Goal: Transaction & Acquisition: Purchase product/service

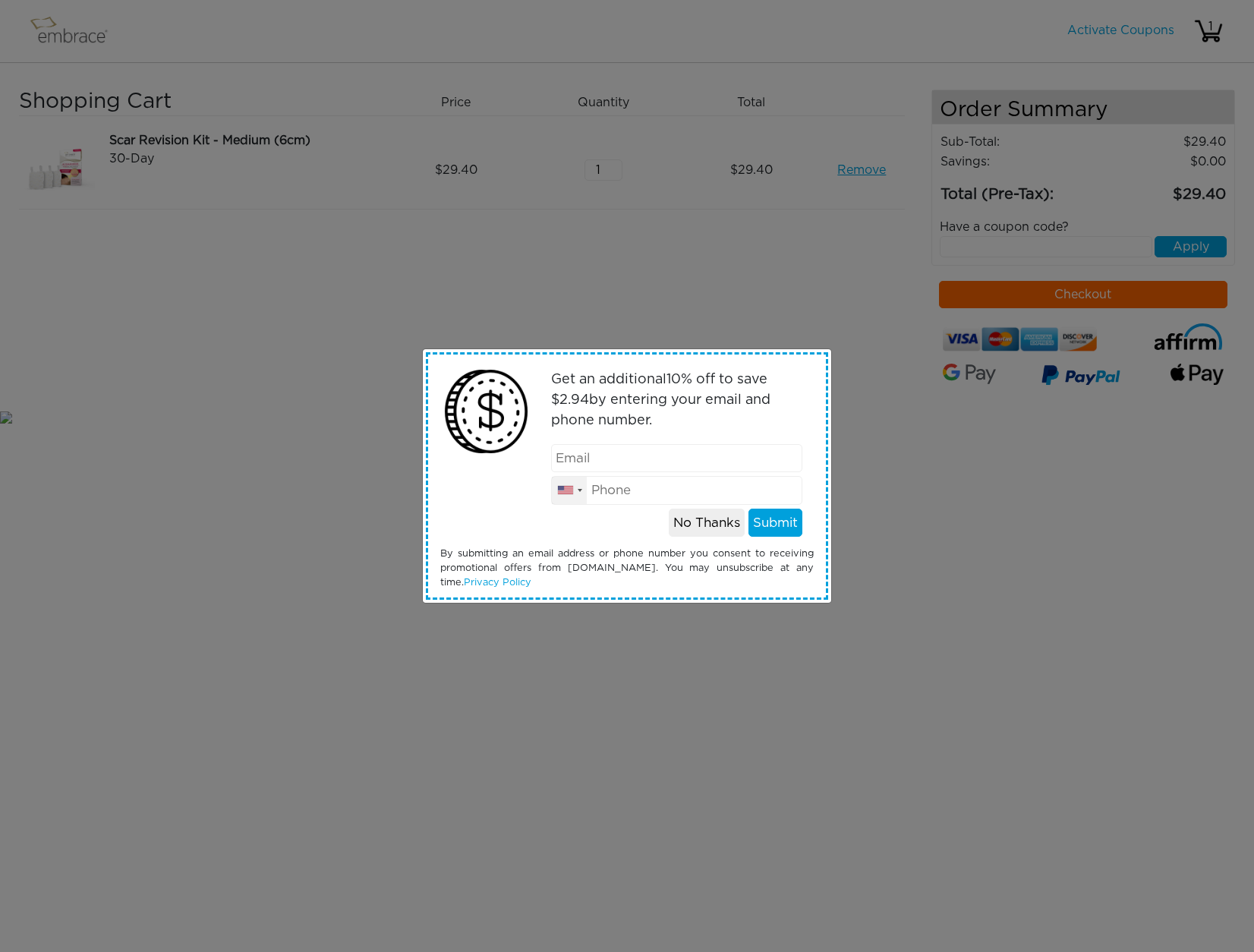
click at [568, 483] on div at bounding box center [570, 490] width 35 height 27
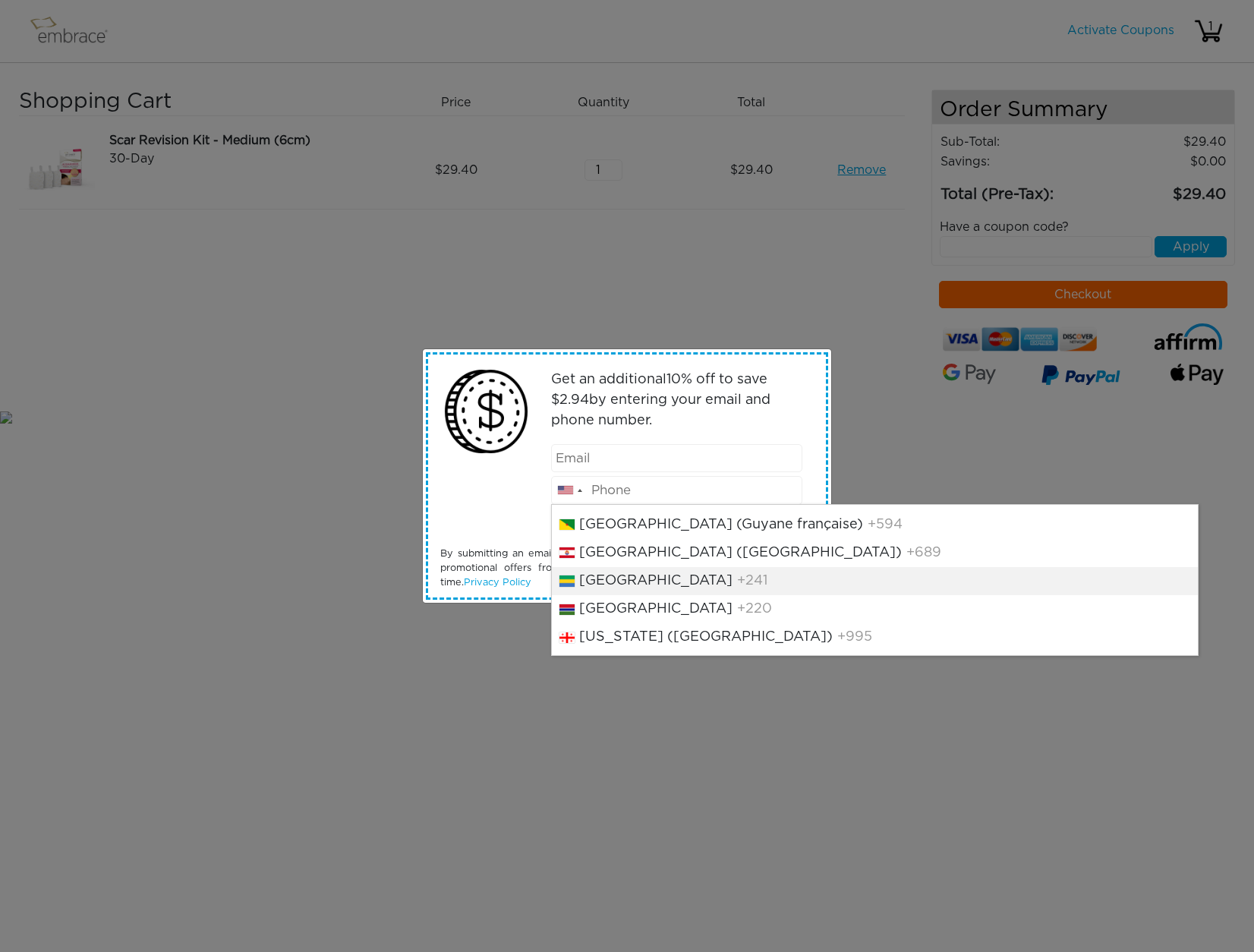
scroll to position [2371, 0]
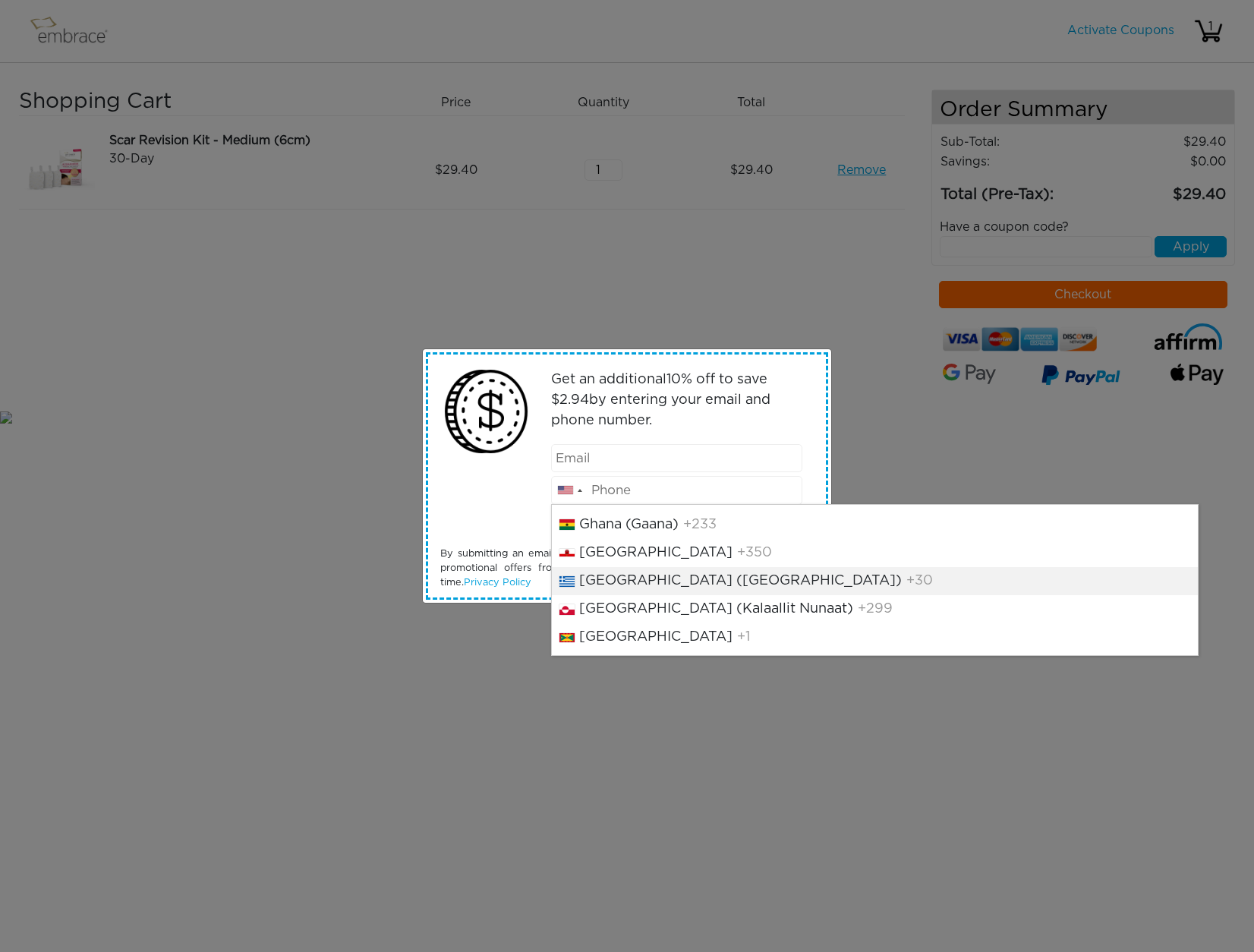
click at [561, 456] on input "email" at bounding box center [677, 458] width 252 height 29
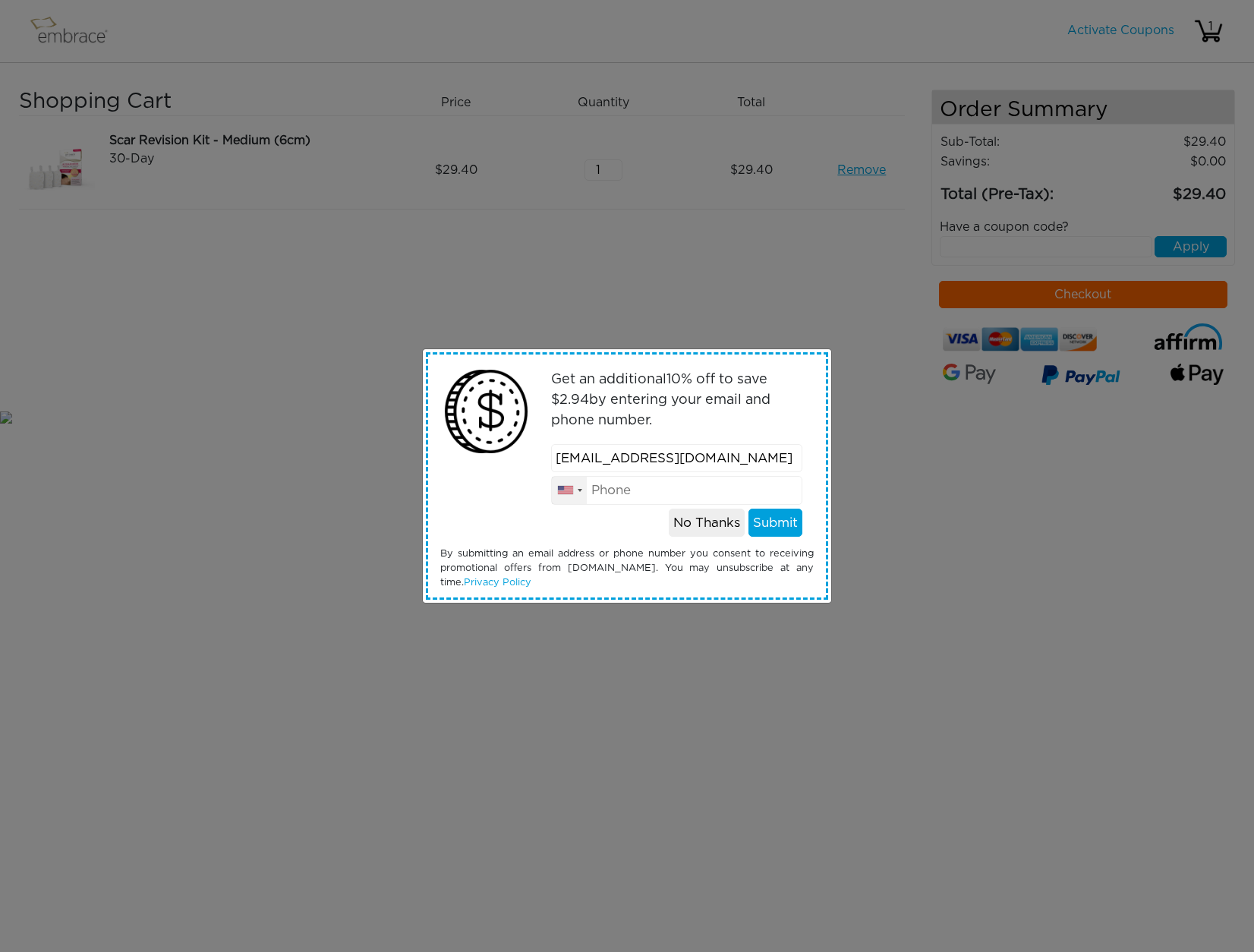
type input "grapelover@verizon.net"
click at [580, 489] on div at bounding box center [579, 490] width 5 height 3
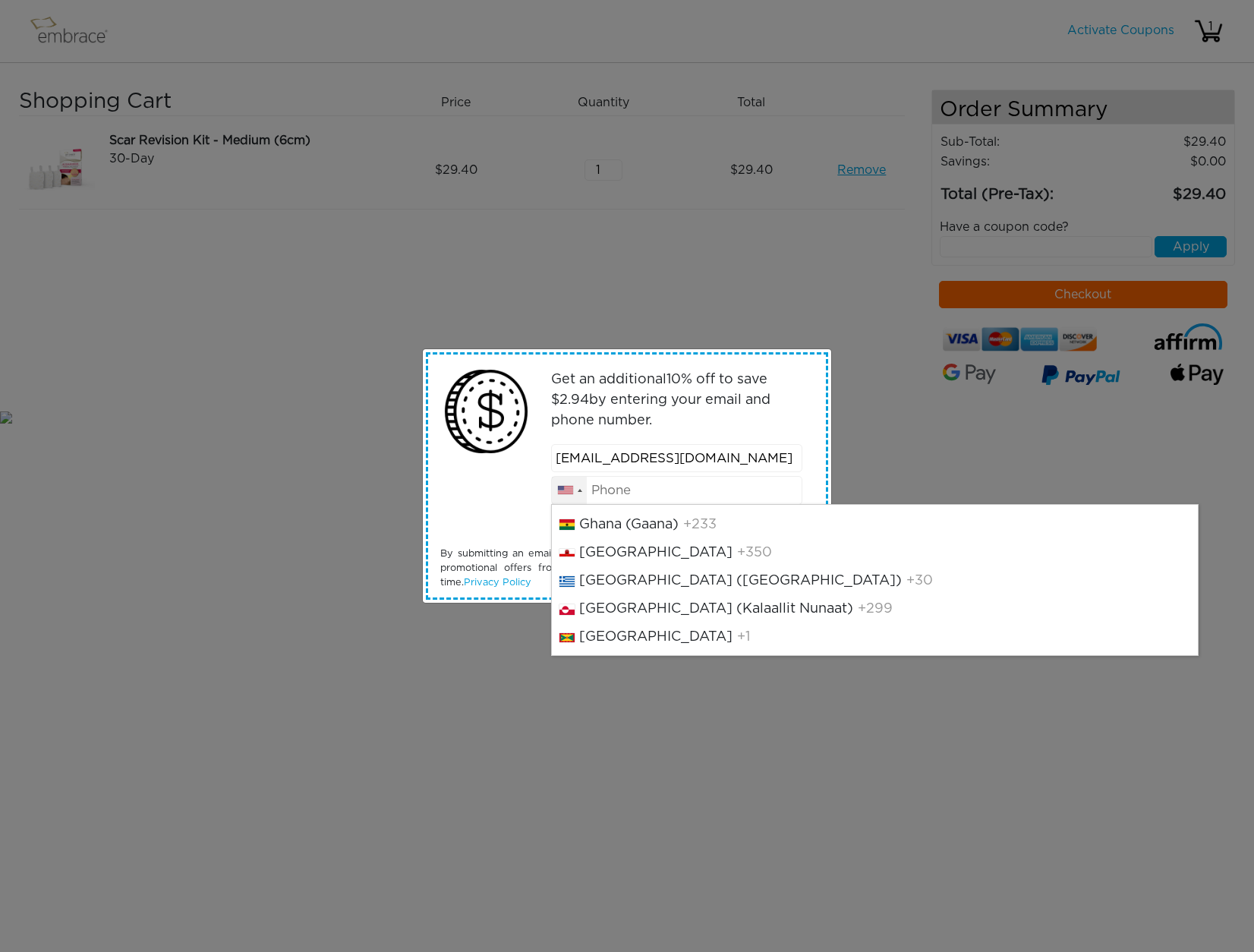
scroll to position [0, 0]
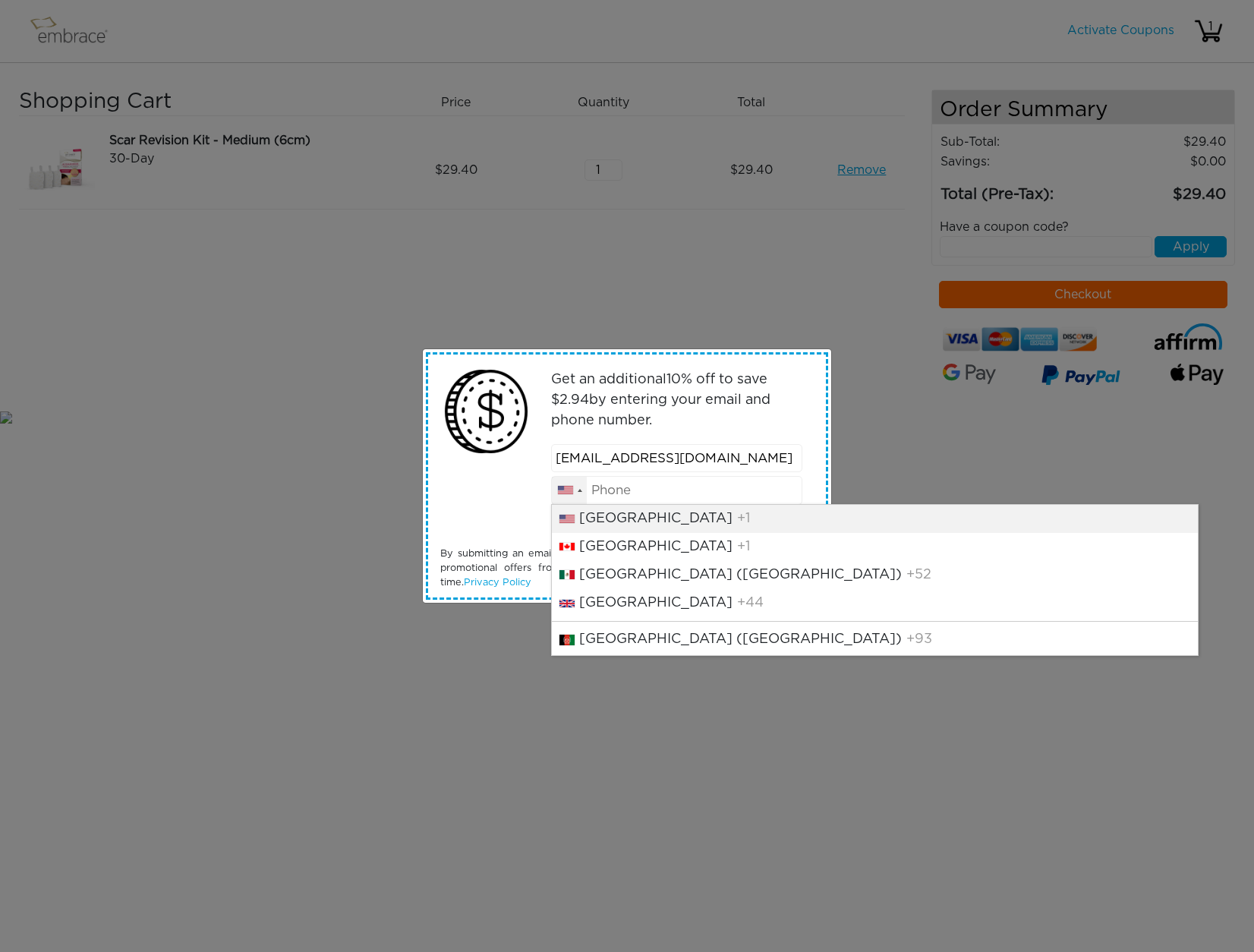
click at [607, 515] on span "United States" at bounding box center [655, 518] width 153 height 14
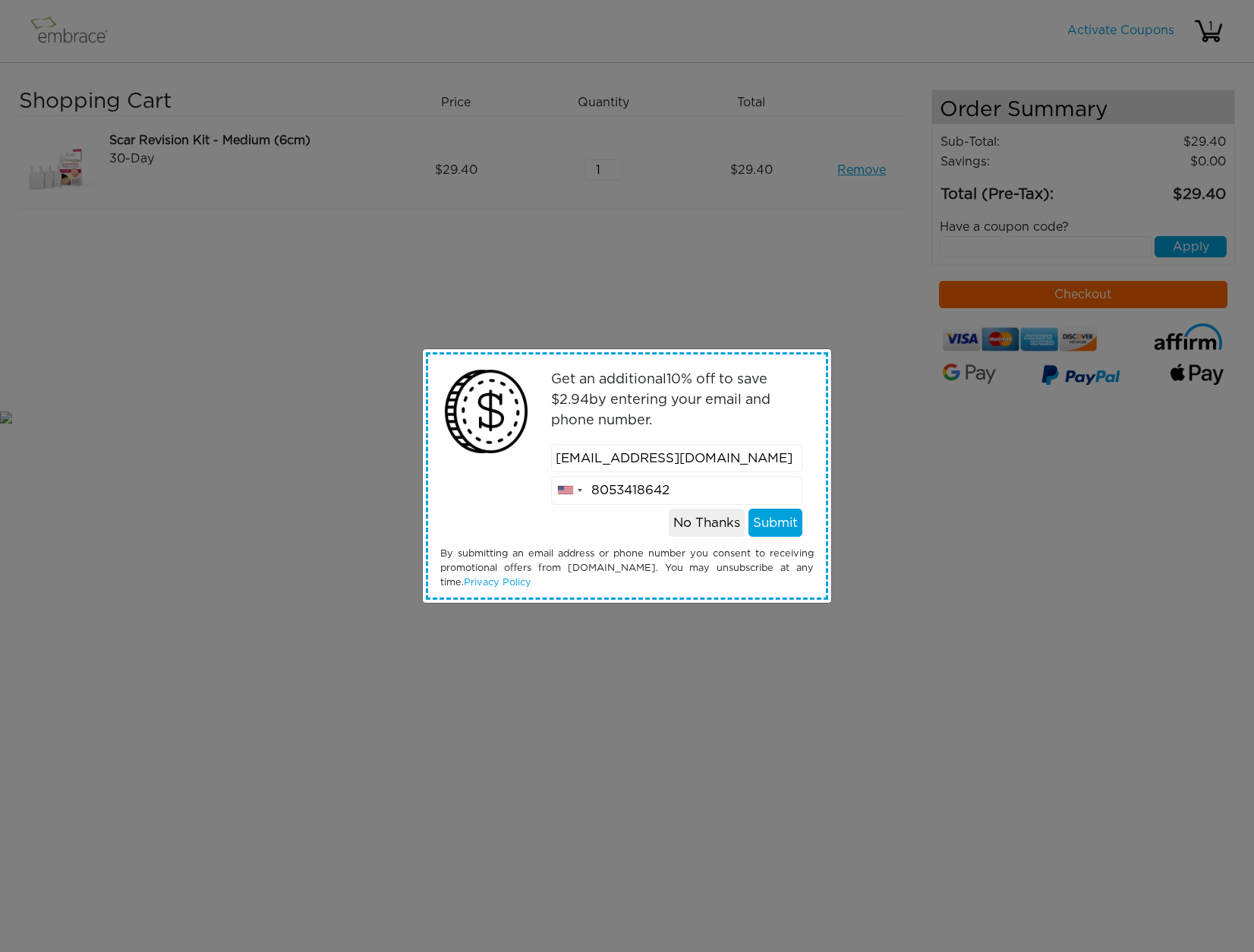
type input "8053418642"
click at [780, 522] on button "Submit" at bounding box center [775, 522] width 54 height 29
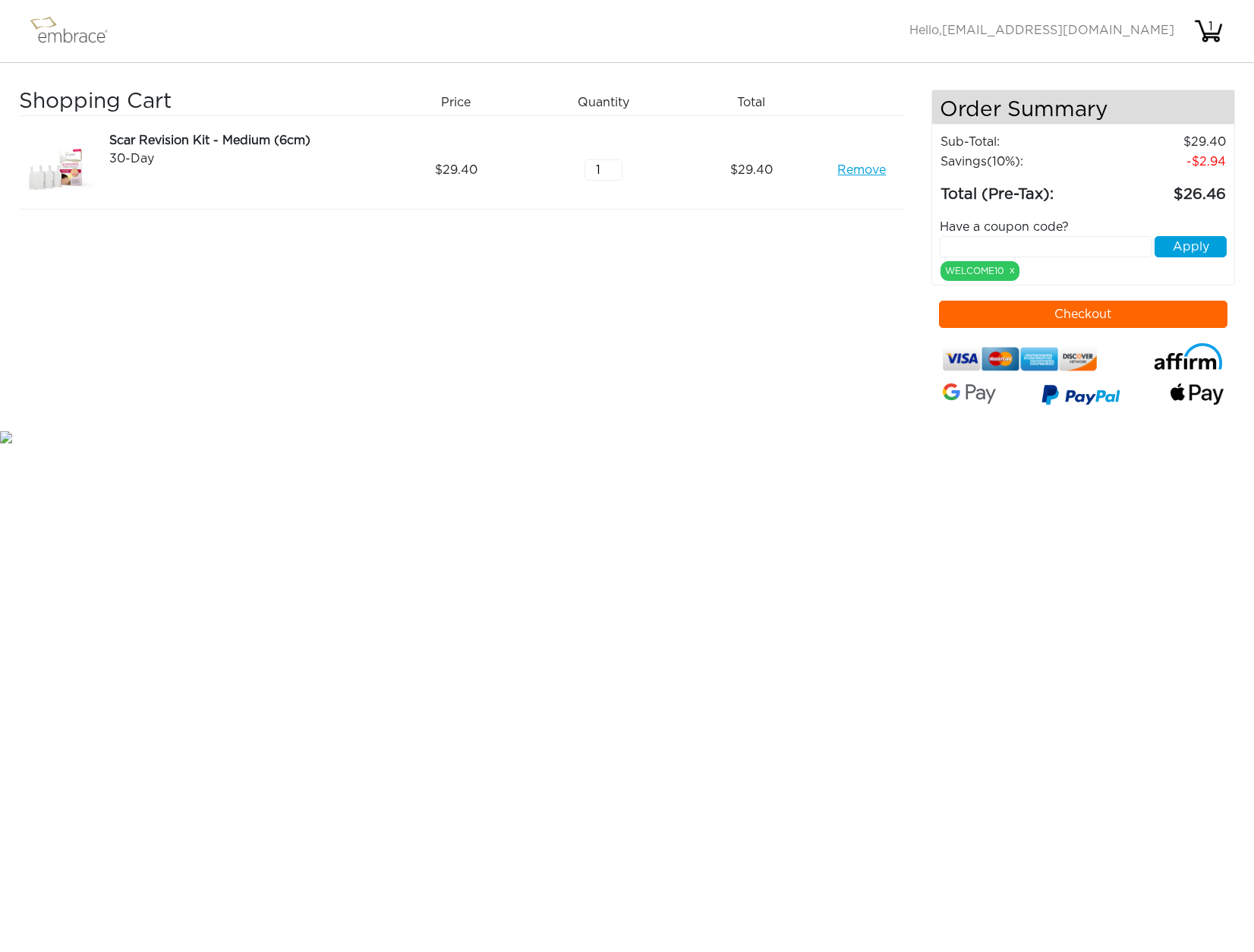
click at [73, 168] on img at bounding box center [57, 169] width 76 height 77
click at [1089, 316] on button "Checkout" at bounding box center [1083, 313] width 289 height 27
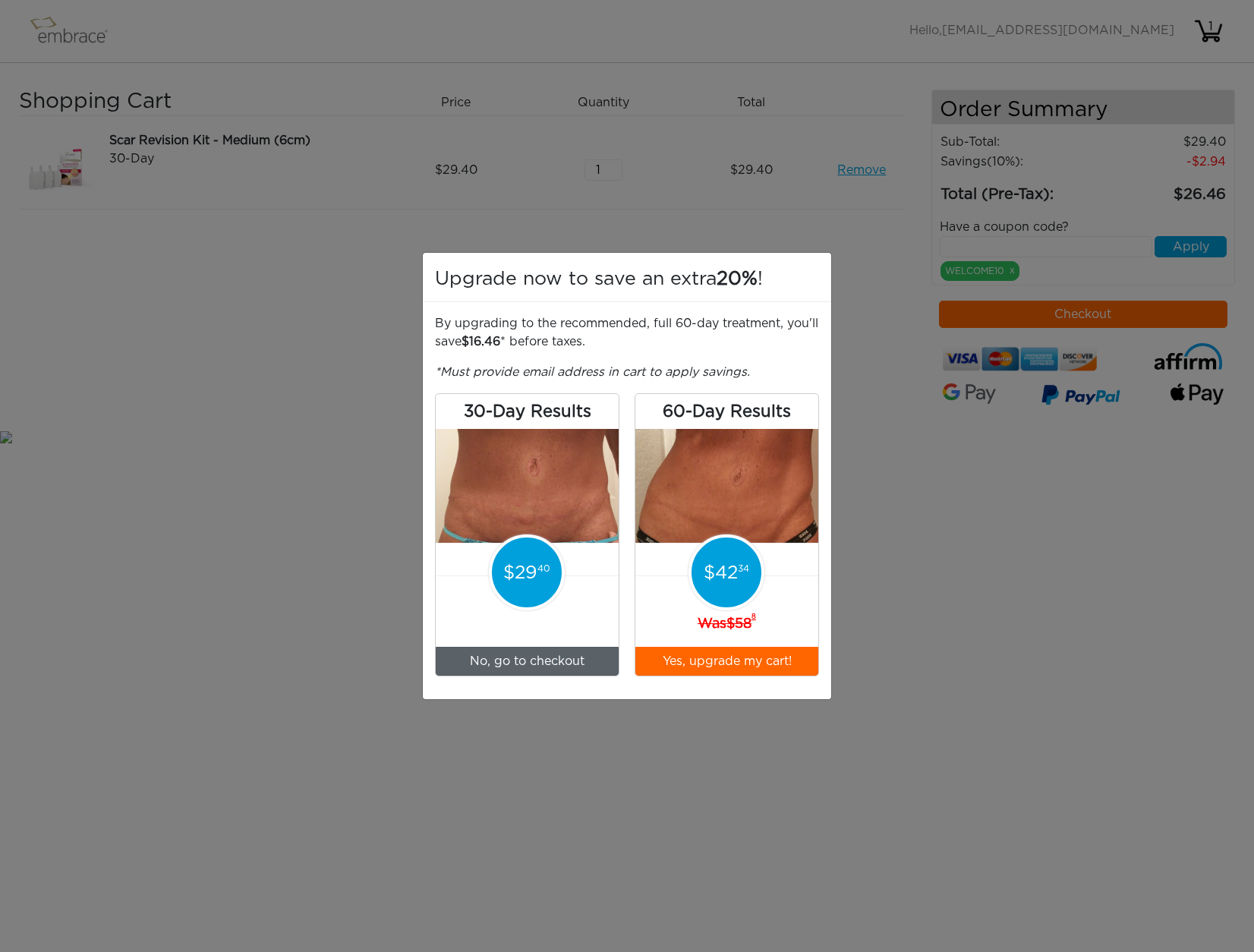
click at [527, 659] on link "No, go to checkout" at bounding box center [527, 661] width 183 height 29
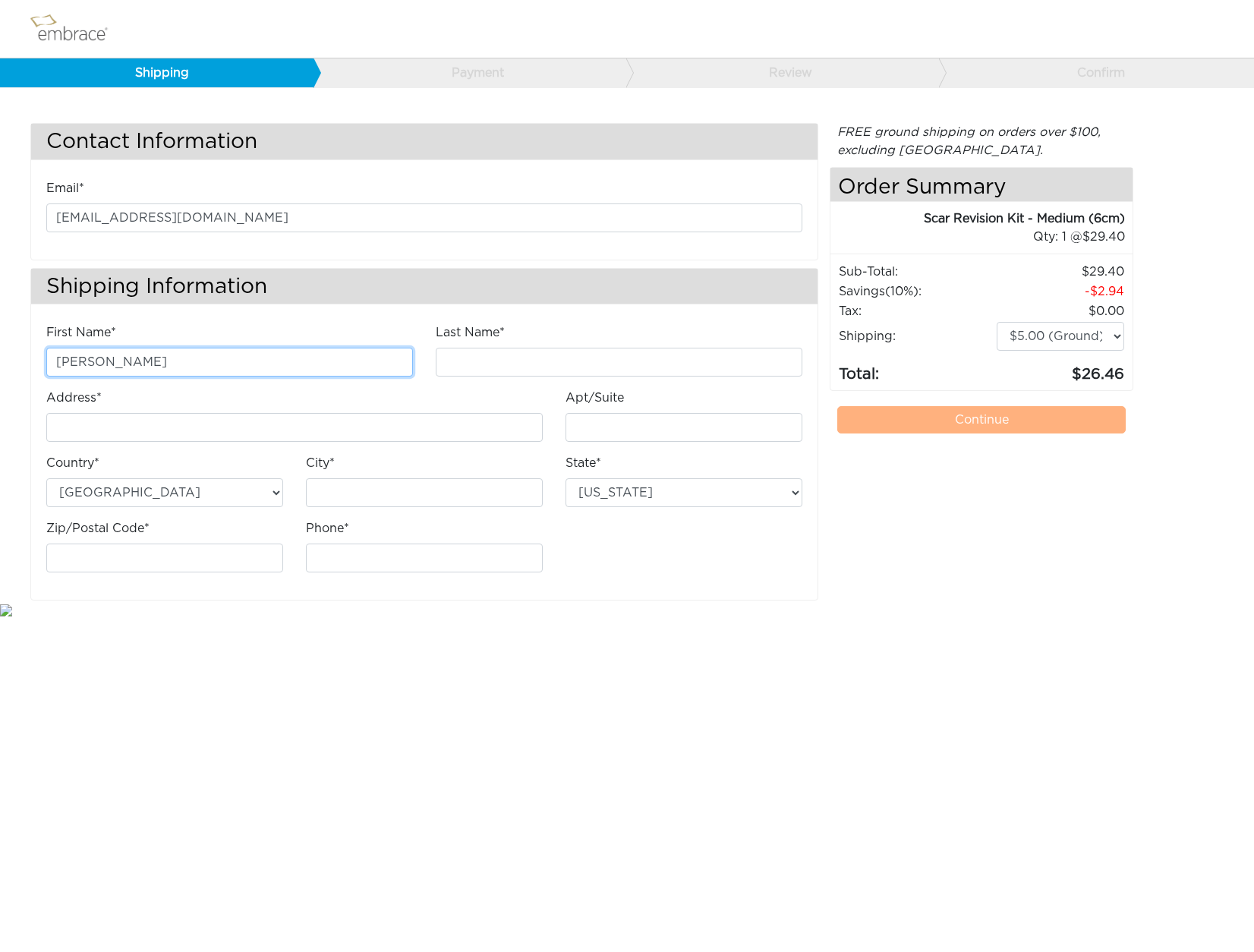
type input "Jane"
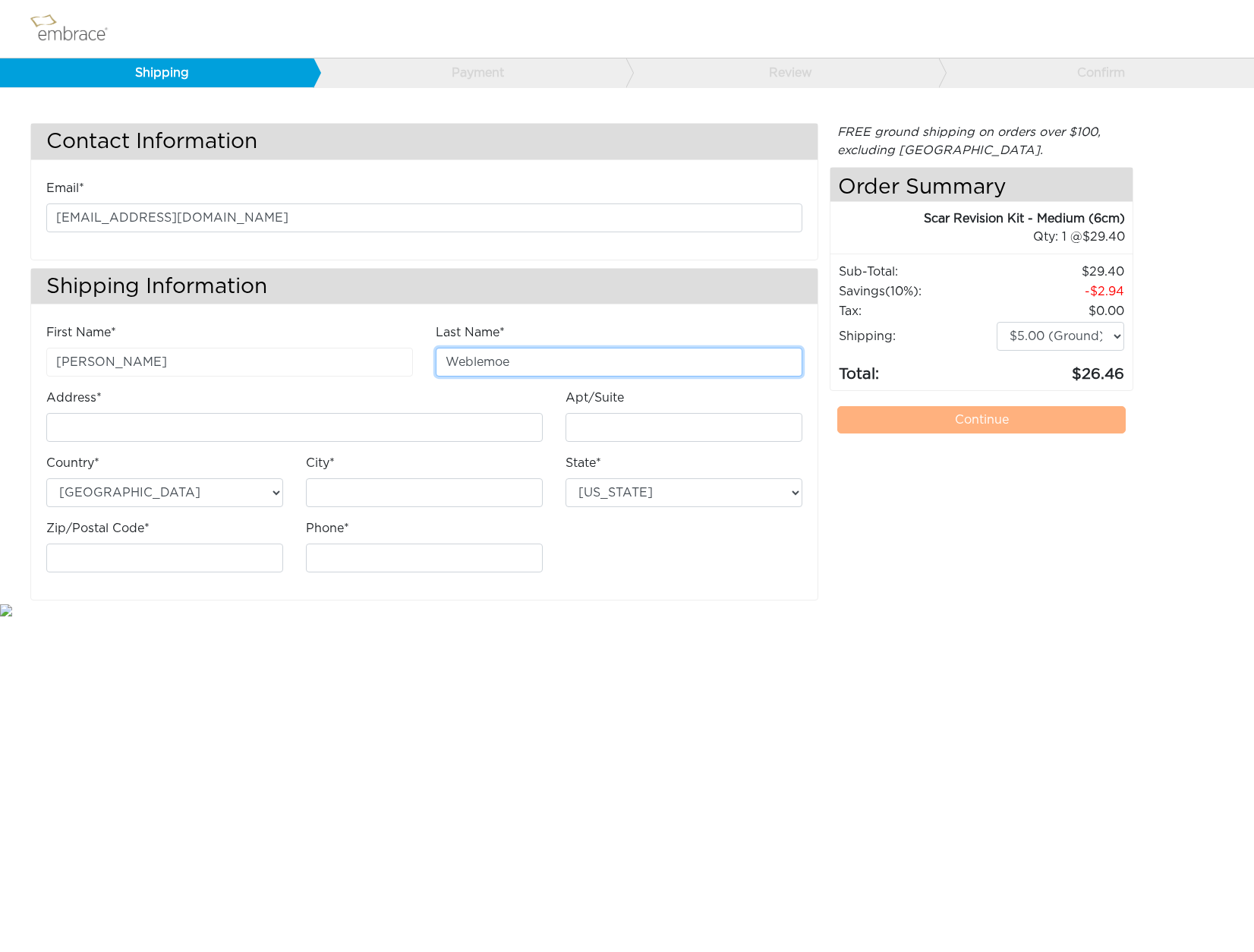
type input "Weblemoe"
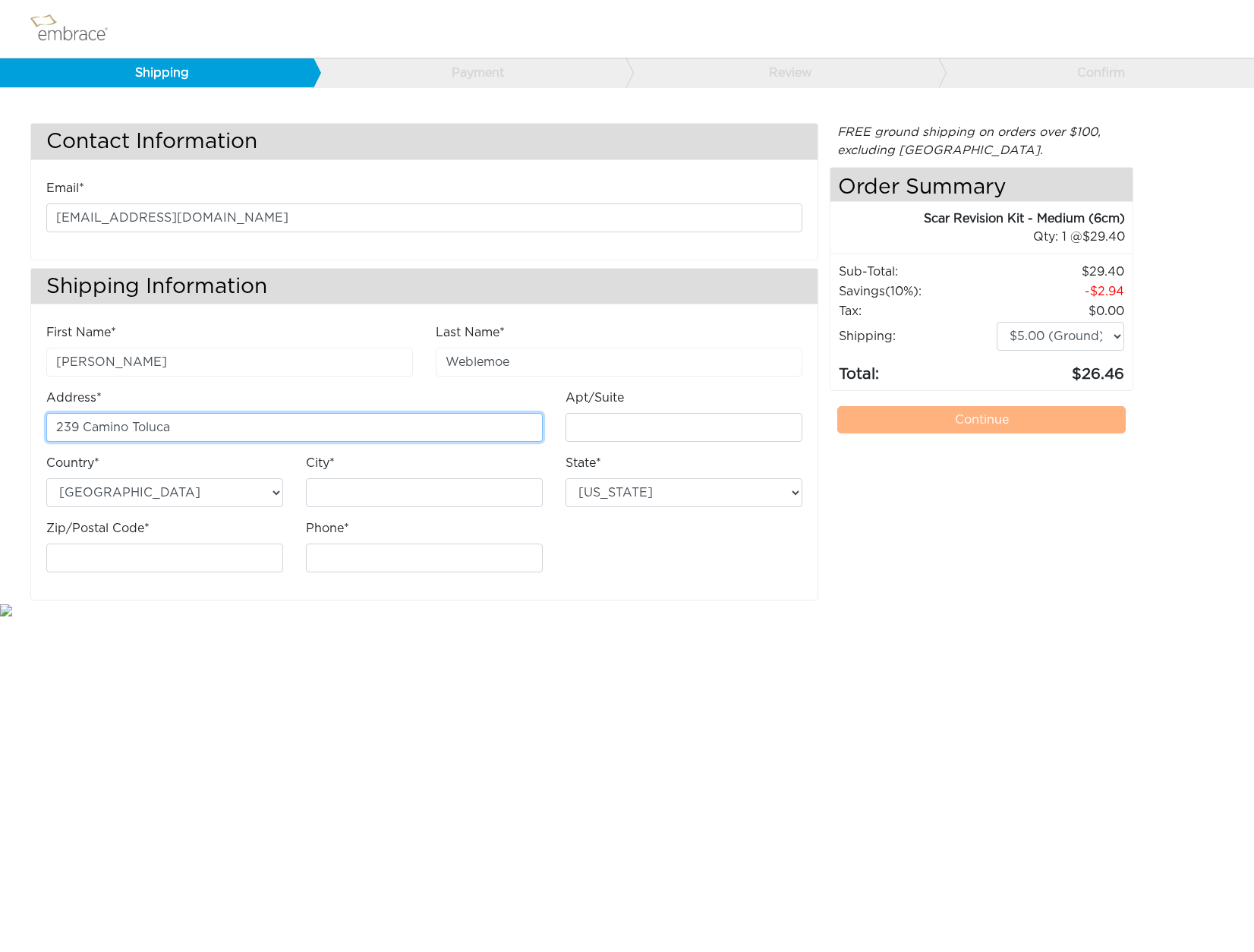
type input "239 Camino Toluca"
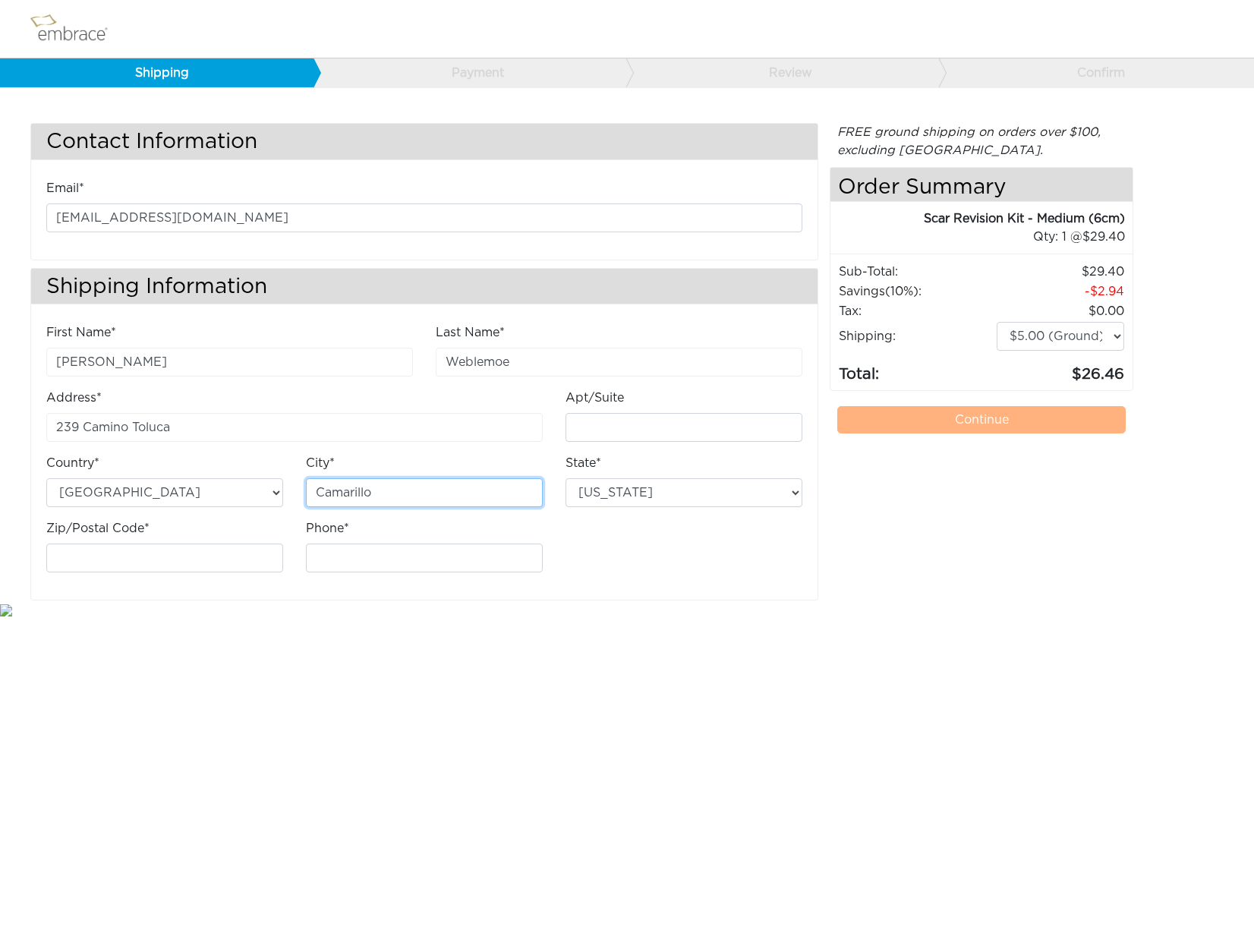
type input "Camarillo"
select select "CA"
type input "93010"
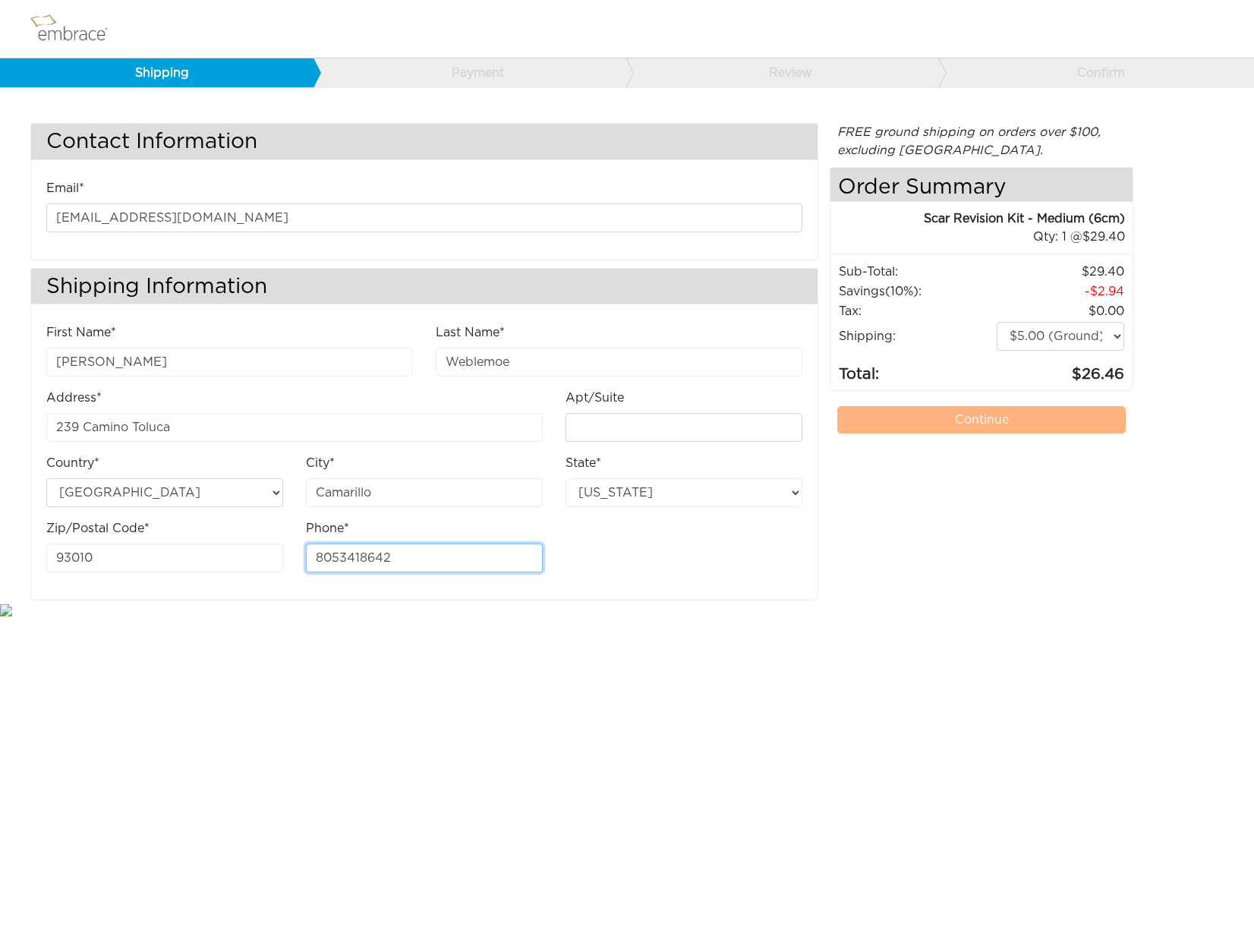
type input "8053418642"
click at [599, 618] on html "Shipping Payment Review Confirm Contact Information Email* grapelover@verizon.n…" at bounding box center [627, 309] width 1254 height 618
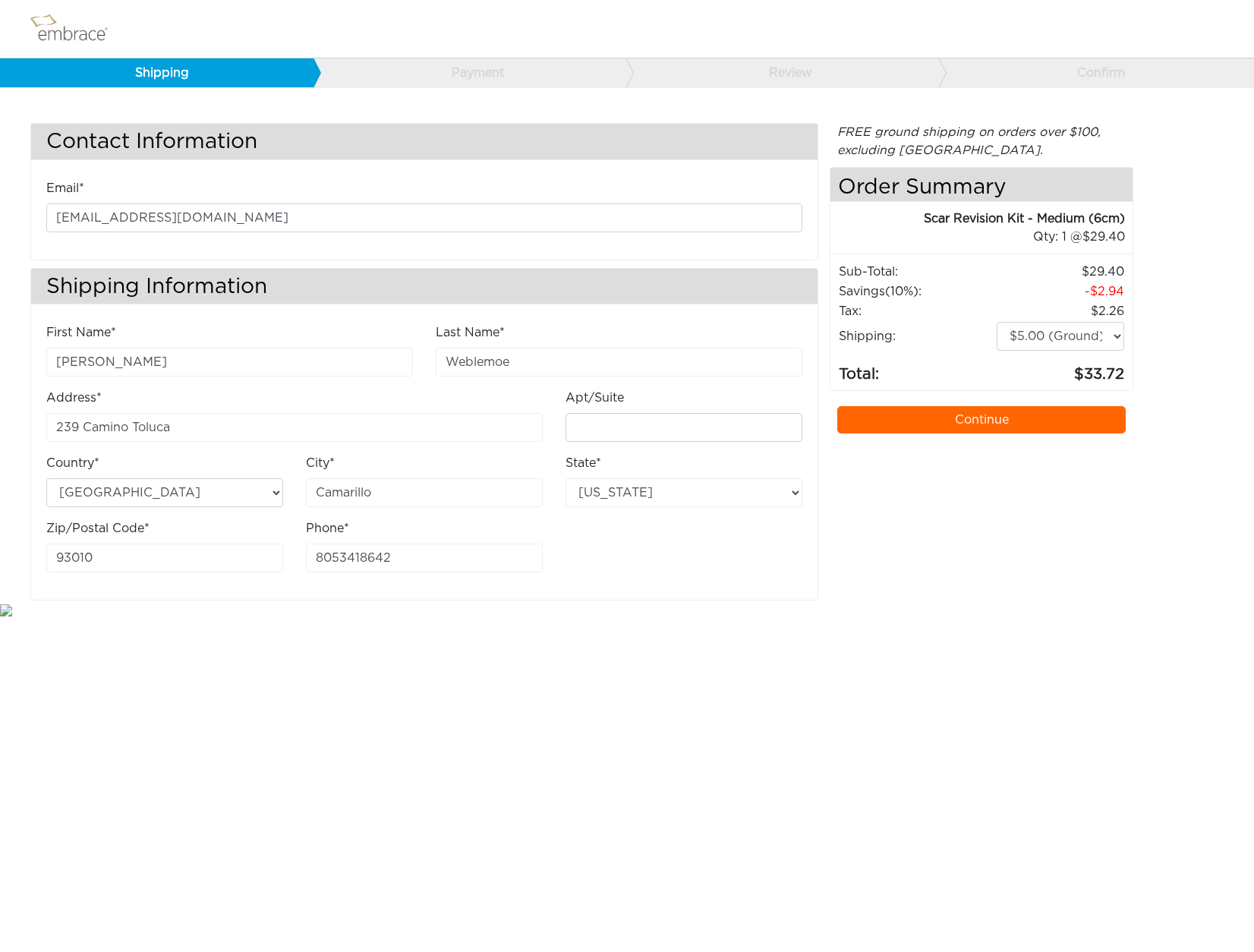
click at [983, 419] on link "Continue" at bounding box center [981, 419] width 289 height 27
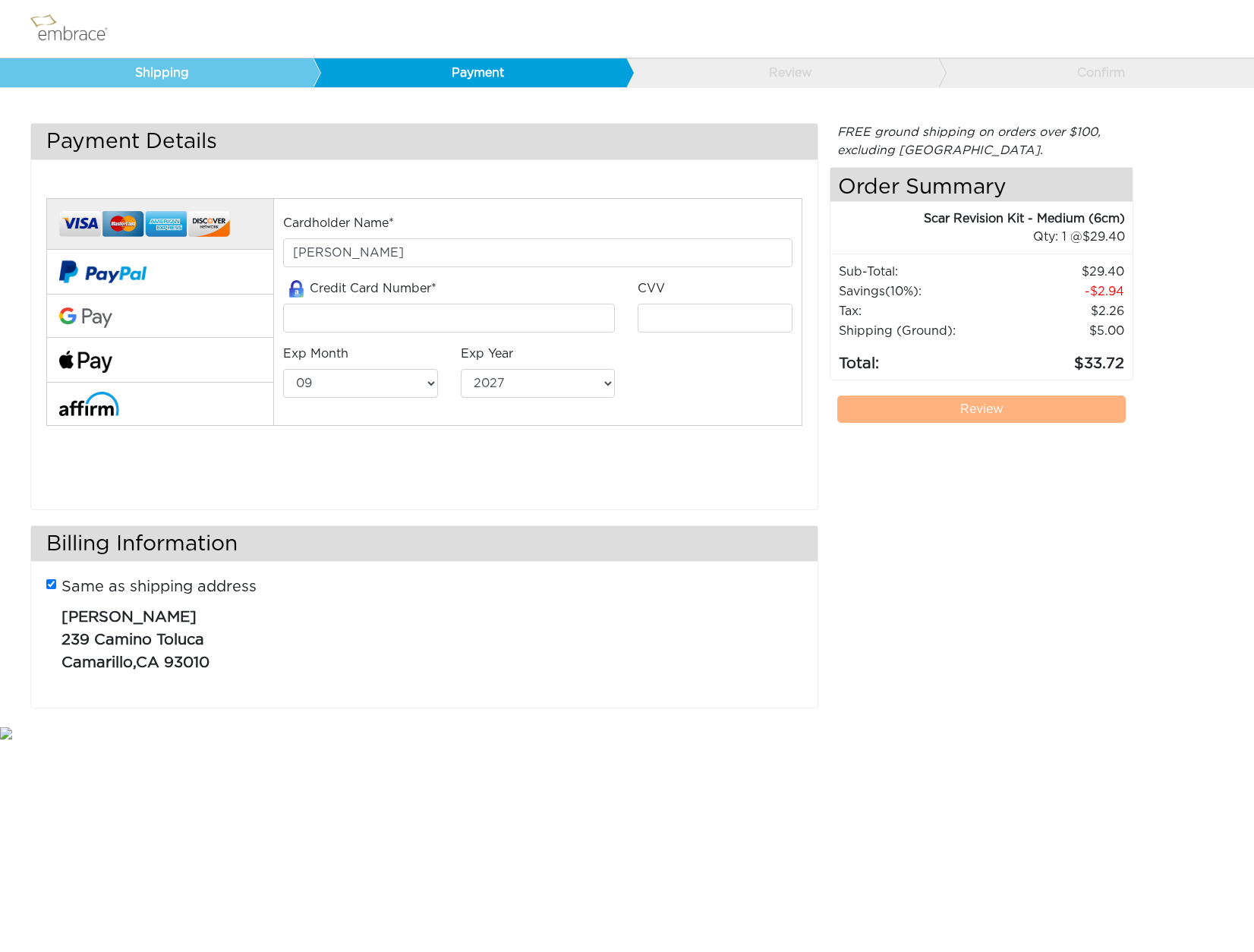
select select "9"
select select "2027"
click at [299, 314] on input "tel" at bounding box center [449, 318] width 332 height 29
type input "[PERSON_NAME]"
type input "4388540077957073"
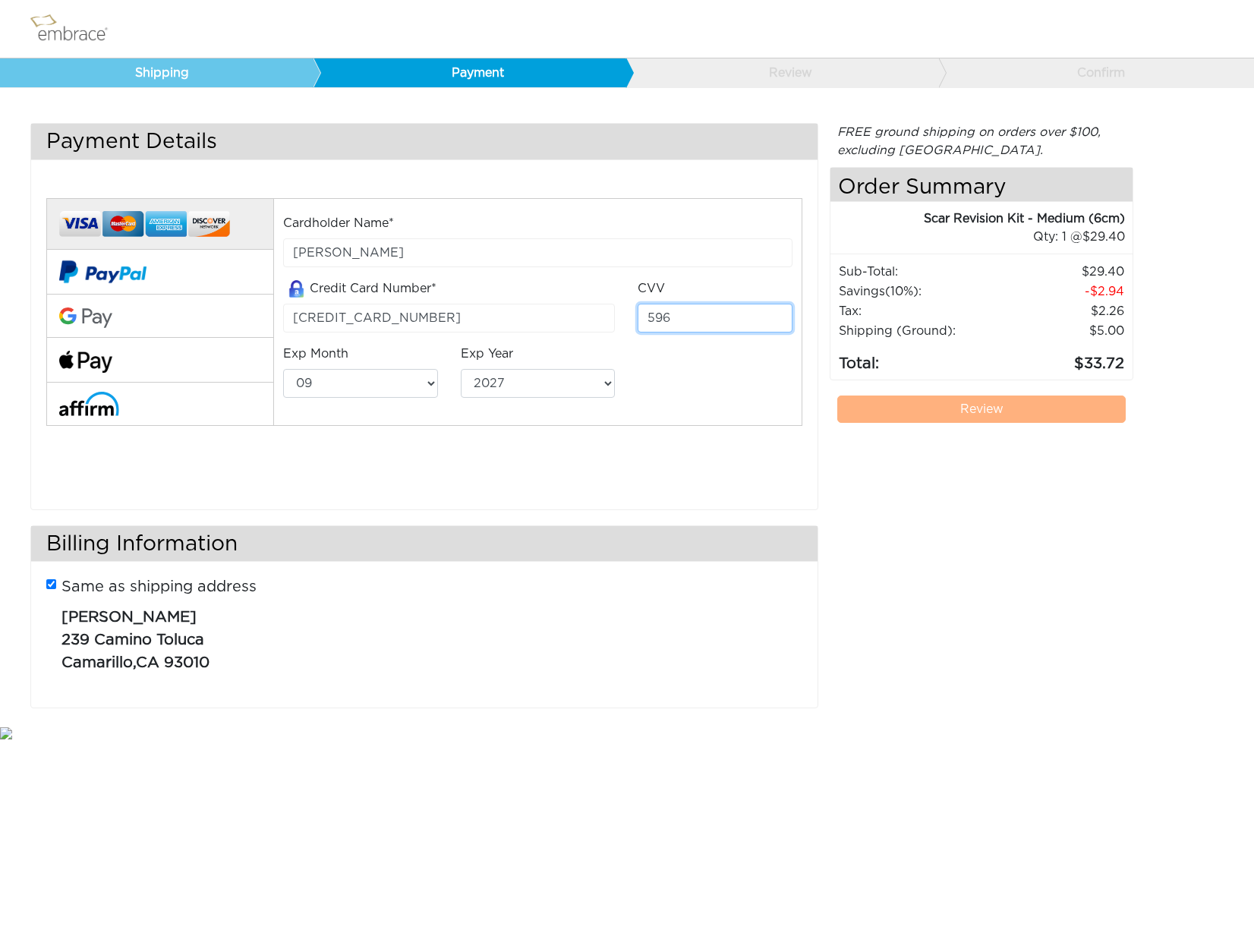
type input "596"
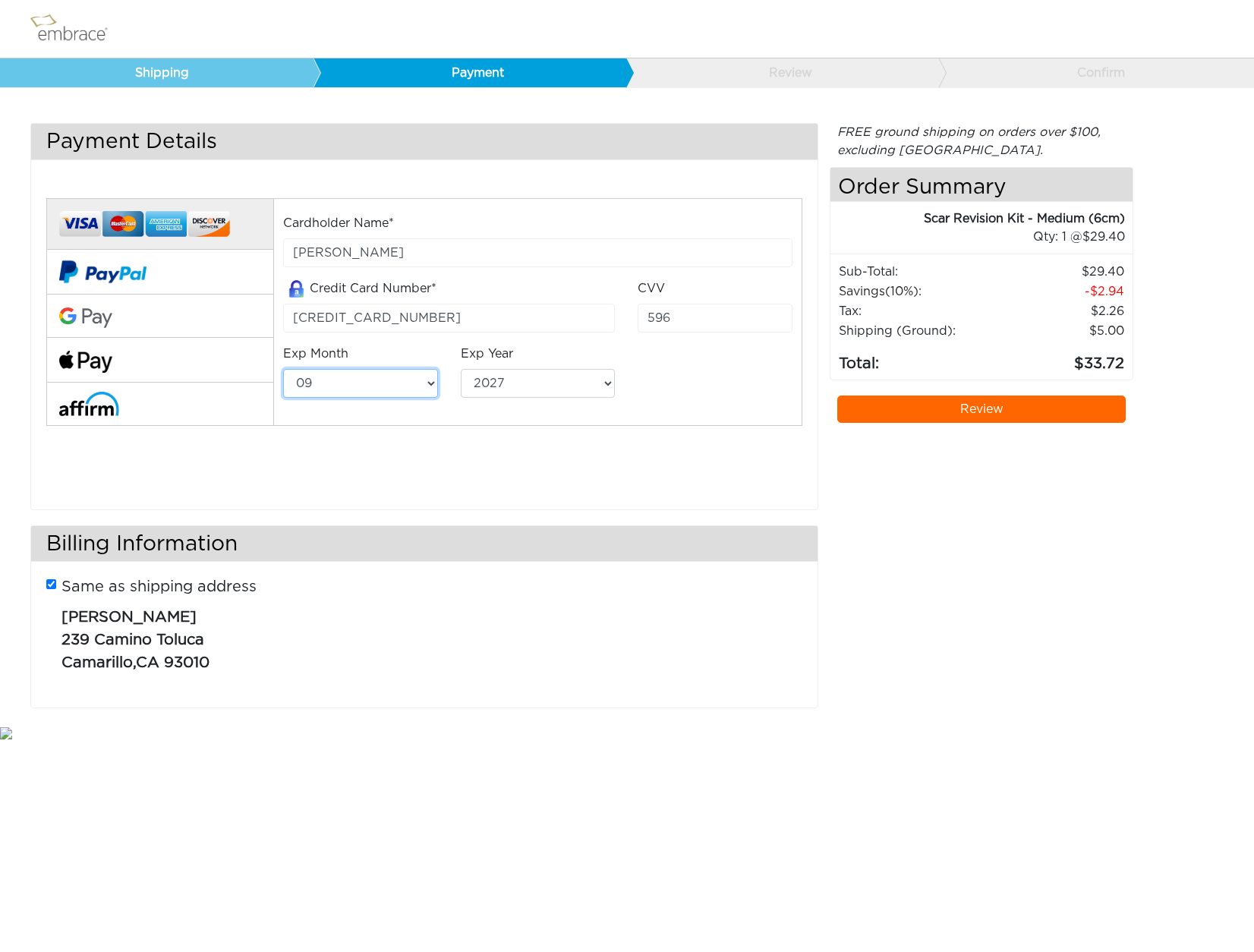
select select "2"
select select "2026"
click at [983, 411] on link "Review" at bounding box center [981, 408] width 289 height 27
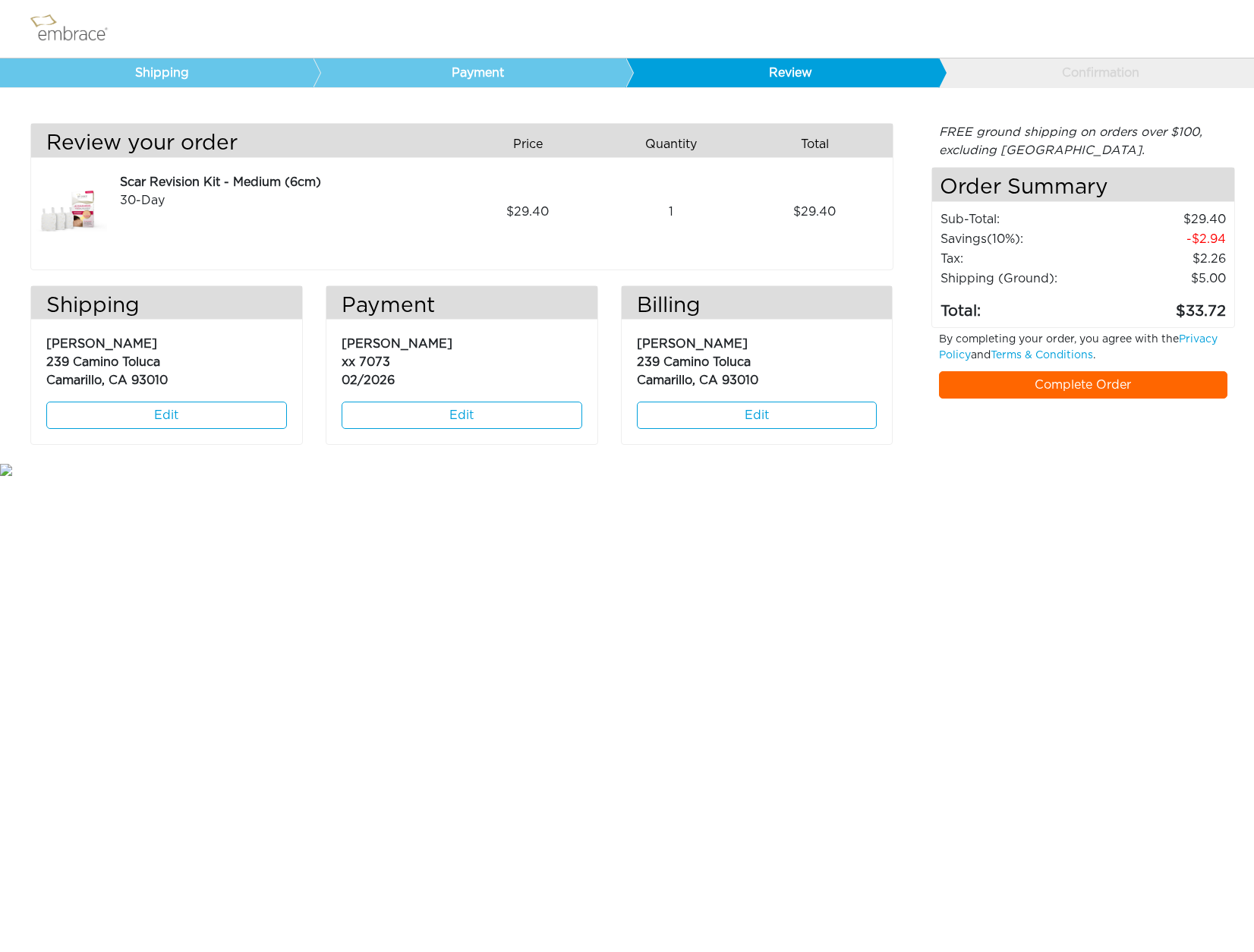
click at [1110, 383] on link "Complete Order" at bounding box center [1083, 384] width 289 height 27
